Goal: Navigation & Orientation: Find specific page/section

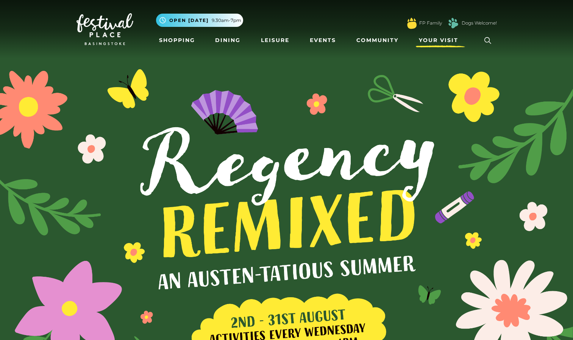
click at [431, 39] on span "Your Visit" at bounding box center [438, 40] width 39 height 8
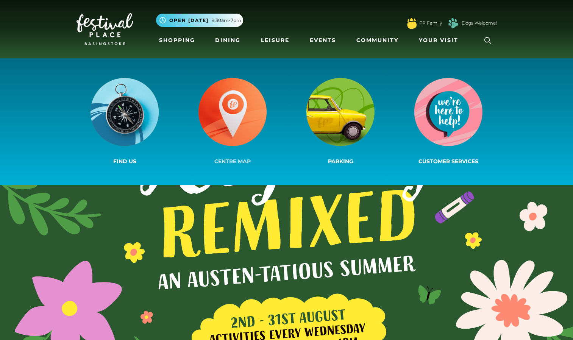
click at [246, 117] on img at bounding box center [232, 112] width 68 height 68
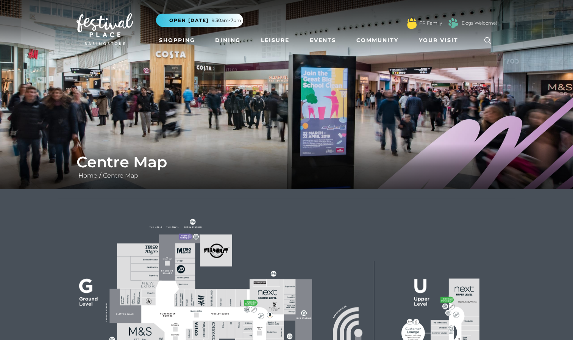
drag, startPoint x: 572, startPoint y: 106, endPoint x: 580, endPoint y: 156, distance: 50.9
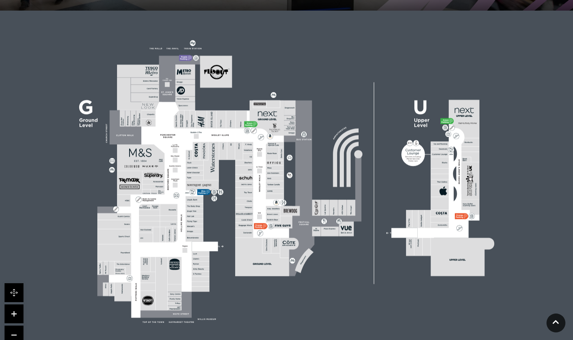
scroll to position [179, 0]
